Goal: Navigation & Orientation: Understand site structure

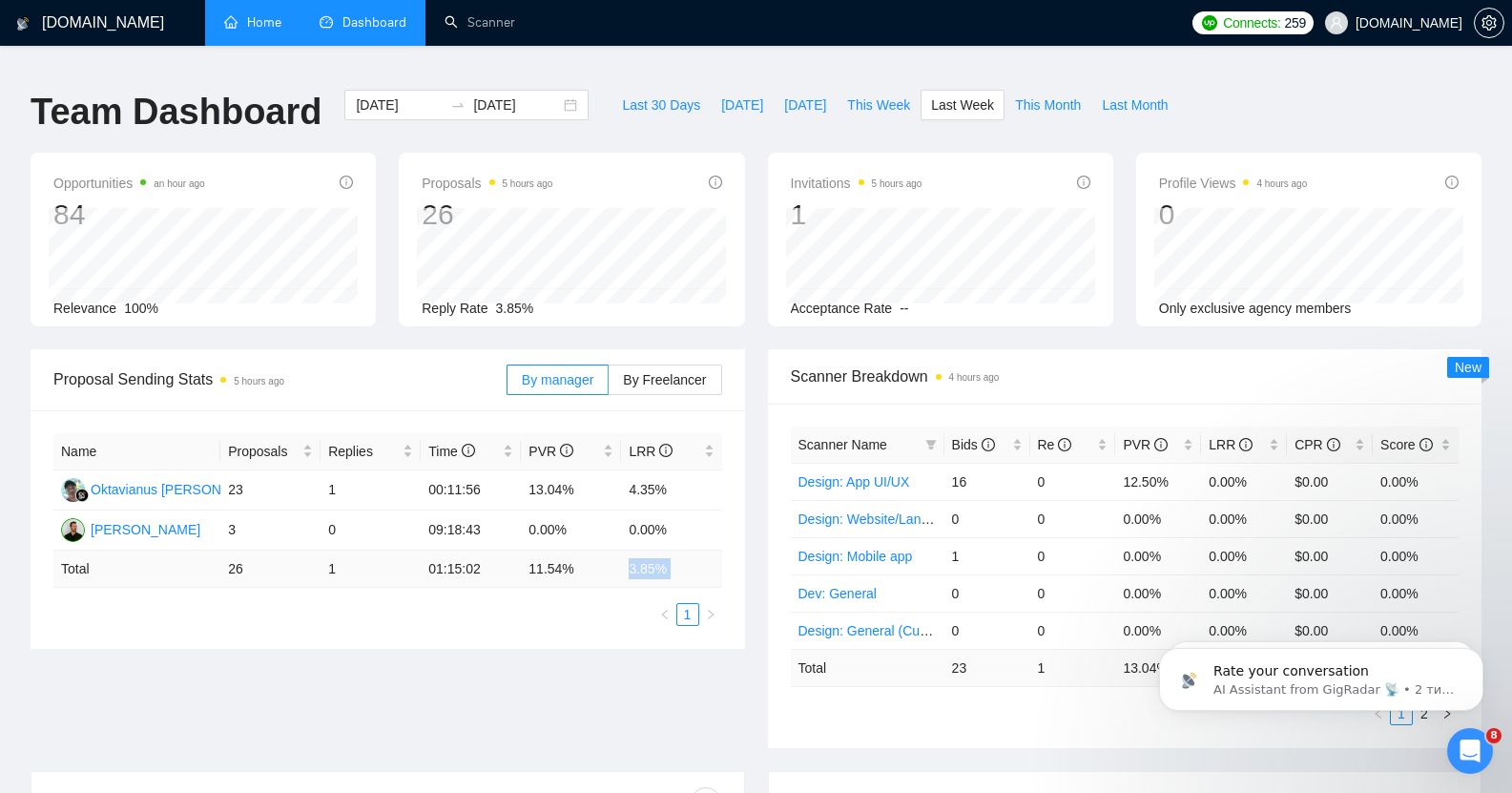
click at [263, 14] on link "Home" at bounding box center [253, 22] width 57 height 16
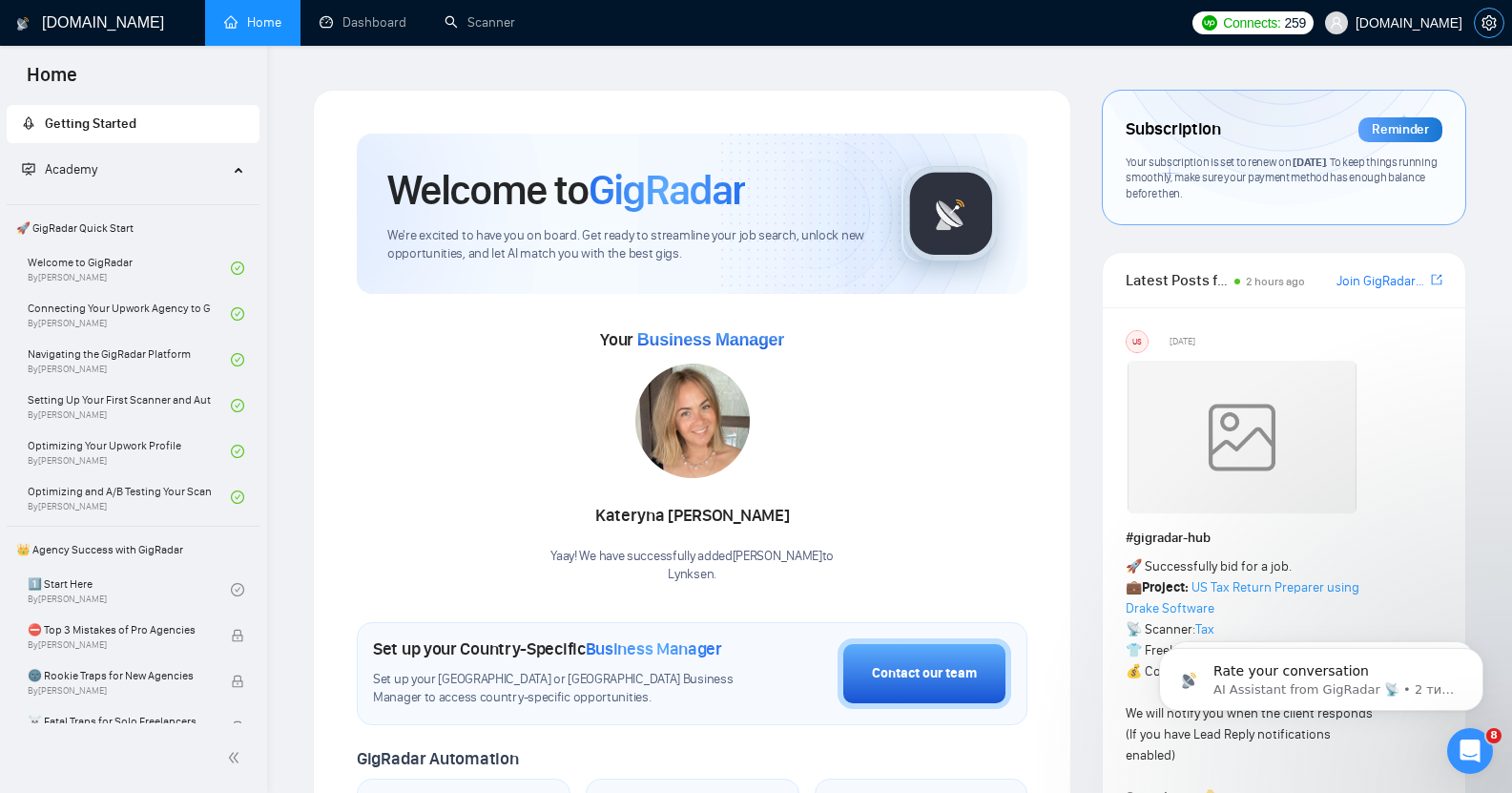
click at [1493, 23] on icon "setting" at bounding box center [1490, 23] width 15 height 15
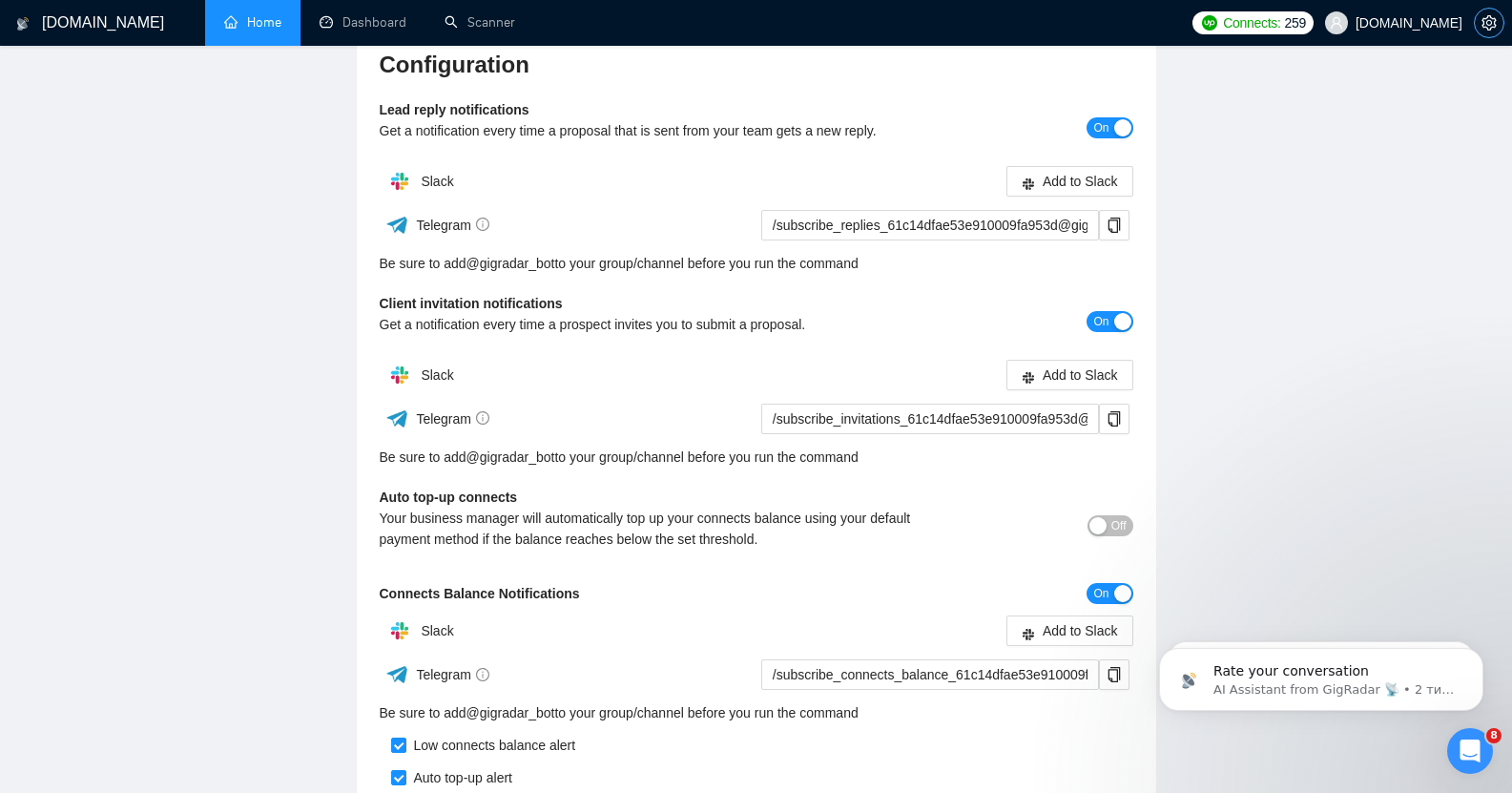
scroll to position [248, 0]
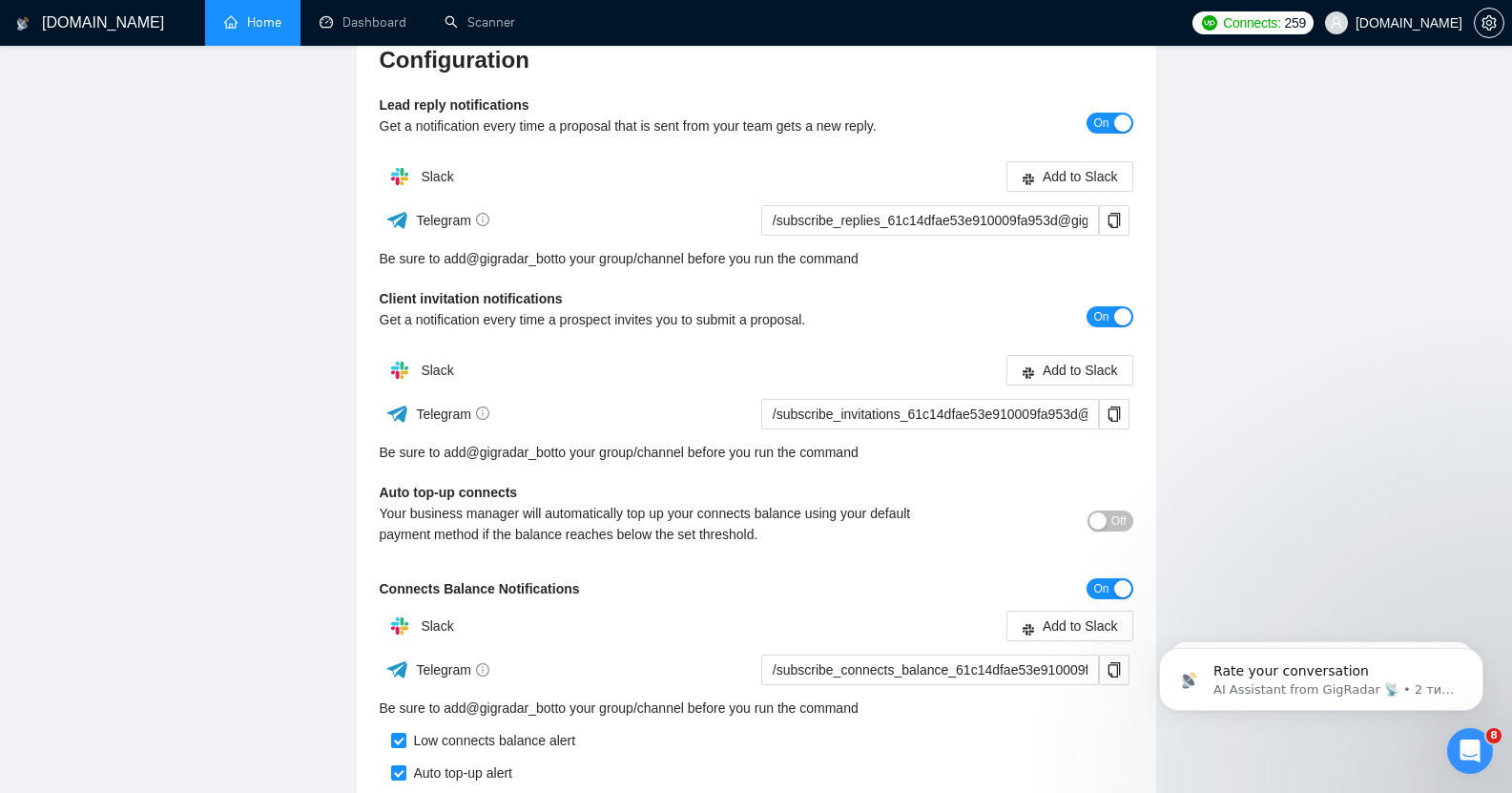
click at [220, 224] on main "Team Settings [DOMAIN_NAME] Preferences Subscription Members Integrations Limit…" at bounding box center [756, 344] width 1451 height 1006
click at [1117, 213] on icon "copy" at bounding box center [1115, 221] width 15 height 15
click at [1114, 406] on icon "copy" at bounding box center [1115, 414] width 15 height 15
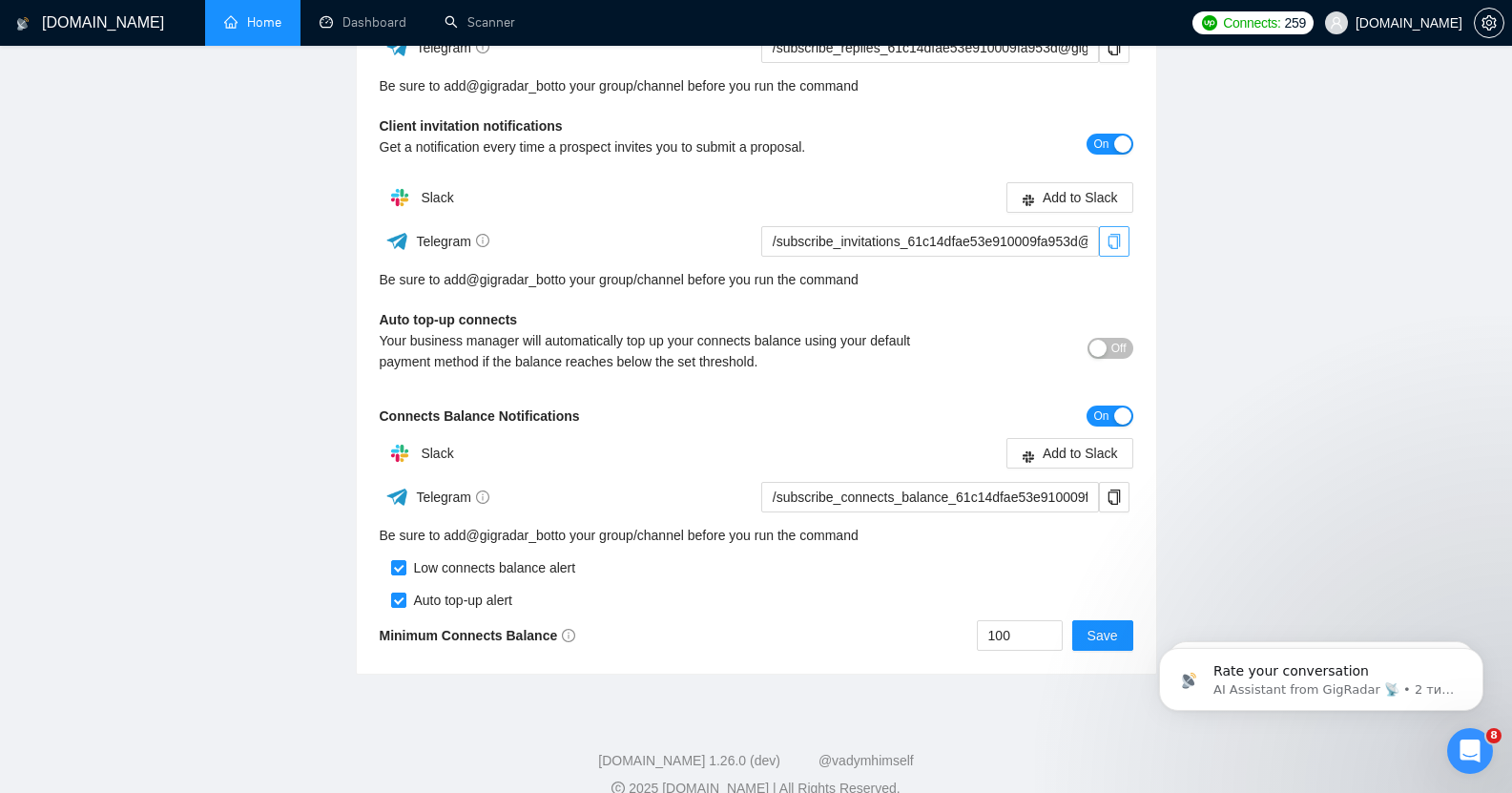
scroll to position [437, 0]
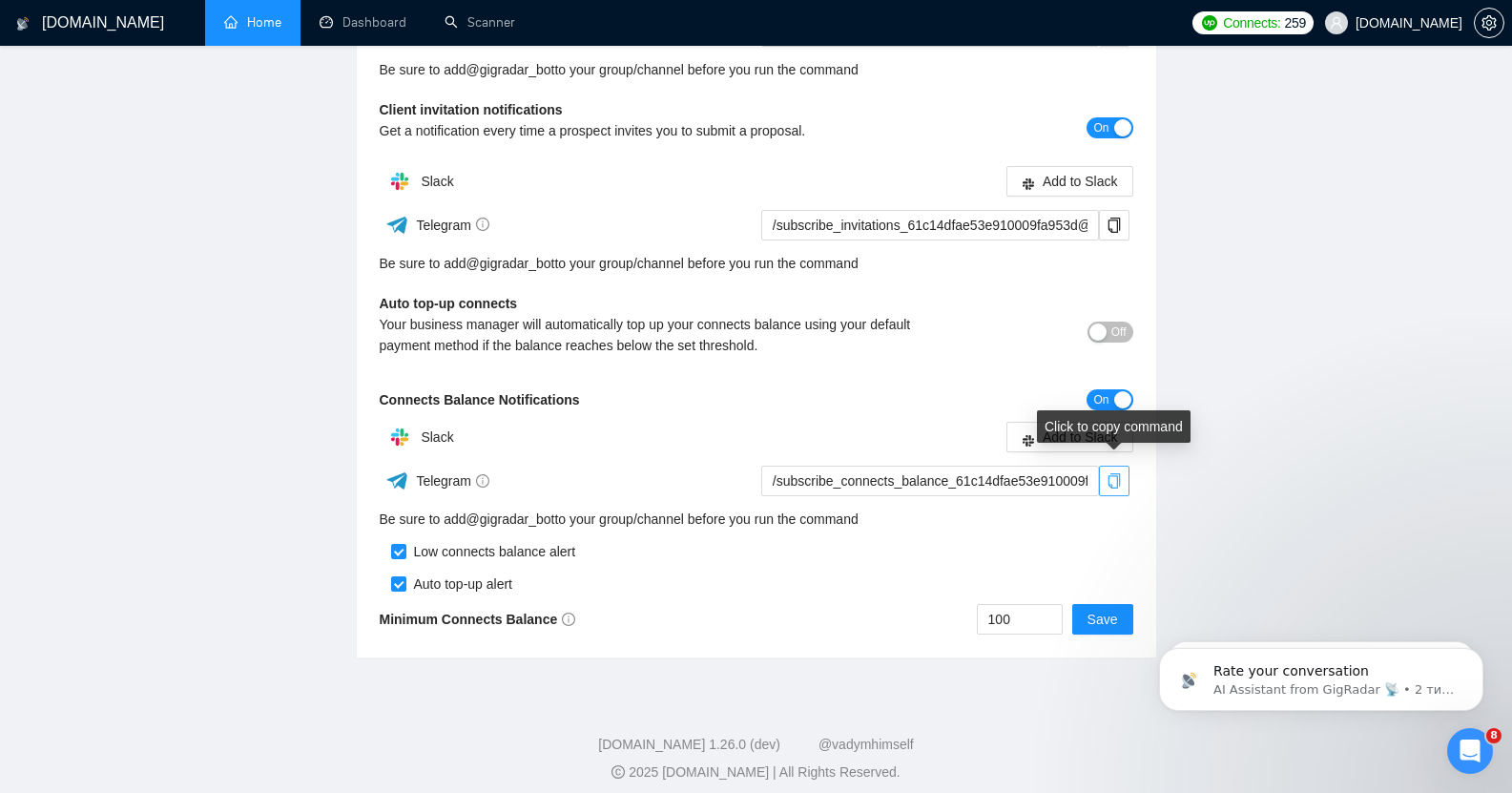
click at [1118, 474] on icon "copy" at bounding box center [1114, 481] width 13 height 15
click at [1417, 232] on main "Team Settings [DOMAIN_NAME] Preferences Subscription Members Integrations Limit…" at bounding box center [756, 155] width 1451 height 1006
